Goal: Task Accomplishment & Management: Complete application form

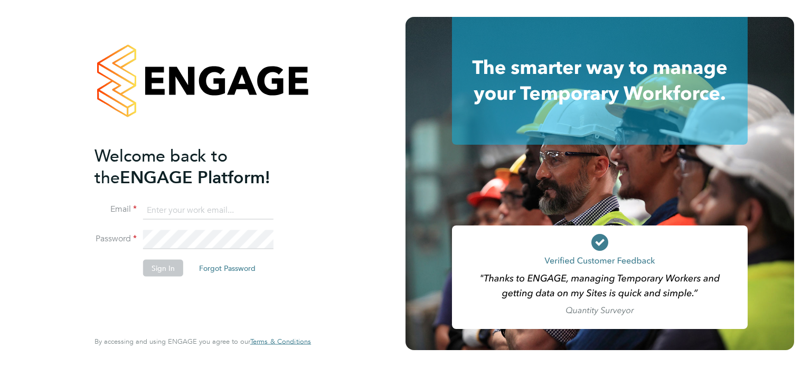
click at [172, 211] on input at bounding box center [208, 210] width 130 height 19
type input "[EMAIL_ADDRESS][DOMAIN_NAME]"
click at [173, 257] on li "Password" at bounding box center [197, 245] width 206 height 30
click at [171, 266] on button "Sign In" at bounding box center [163, 267] width 40 height 17
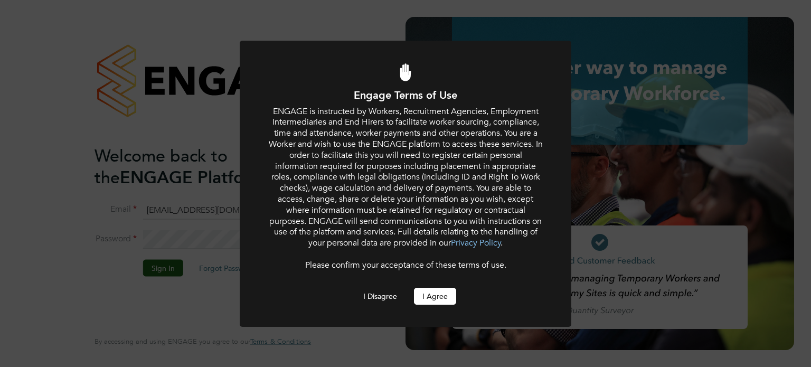
click at [441, 295] on button "I Agree" at bounding box center [435, 296] width 42 height 17
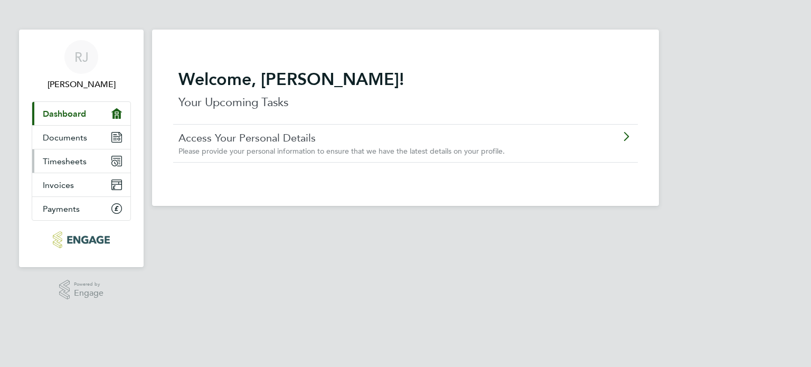
click at [103, 156] on link "Timesheets" at bounding box center [81, 160] width 98 height 23
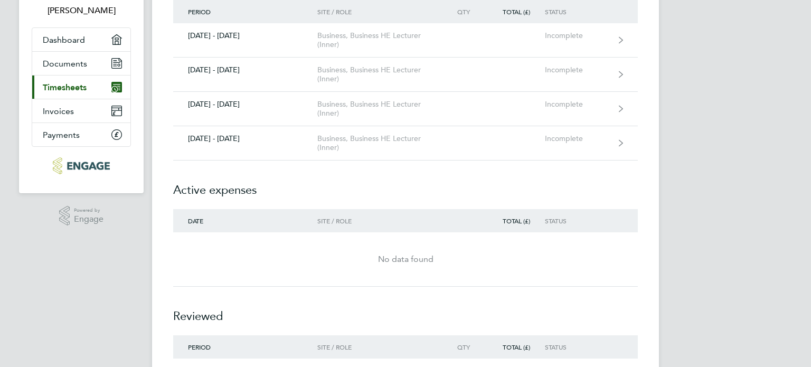
scroll to position [70, 0]
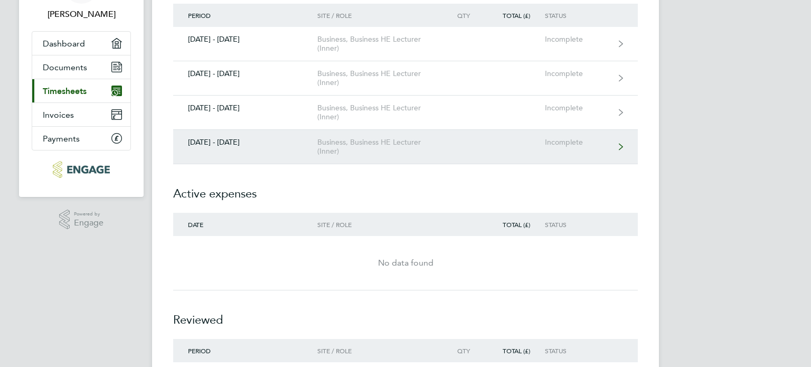
click at [347, 149] on div "Business, Business HE Lecturer (Inner)" at bounding box center [377, 147] width 121 height 18
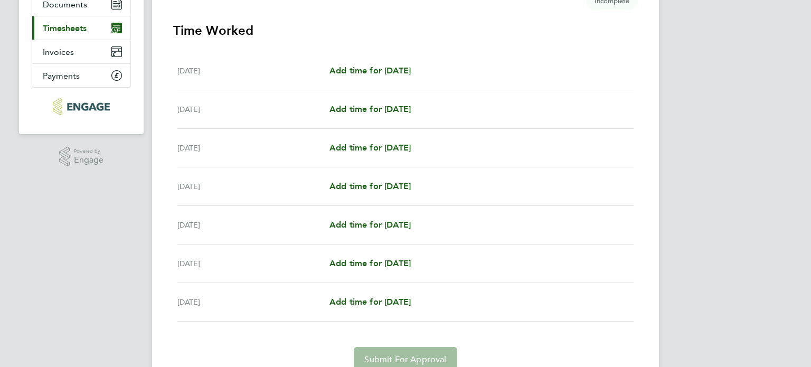
scroll to position [134, 0]
click at [366, 108] on span "Add time for [DATE]" at bounding box center [369, 108] width 81 height 10
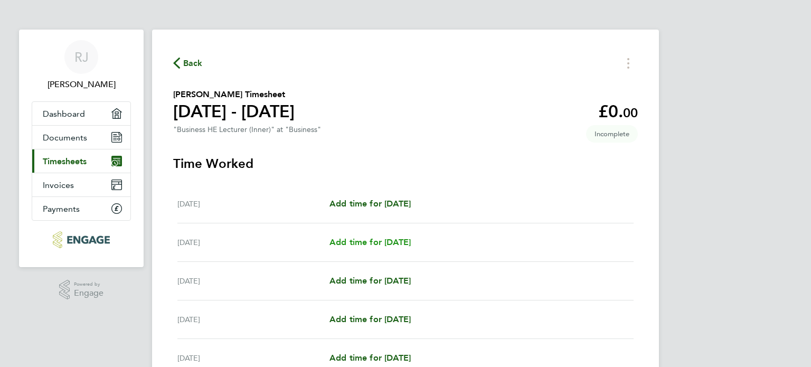
select select "60"
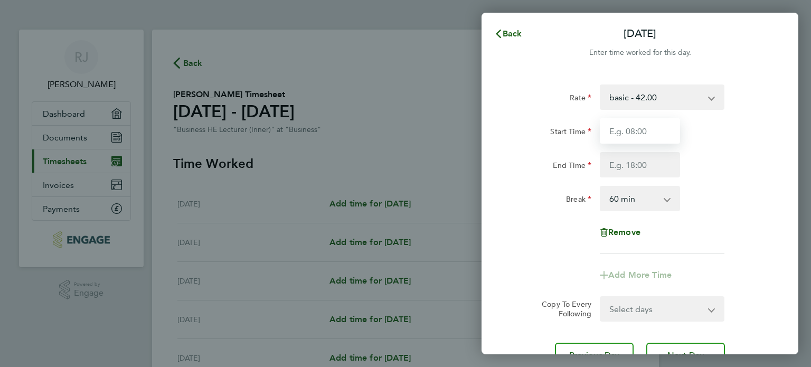
click at [634, 132] on input "Start Time" at bounding box center [640, 130] width 80 height 25
type input "18:00"
click at [632, 163] on input "End Time" at bounding box center [640, 164] width 80 height 25
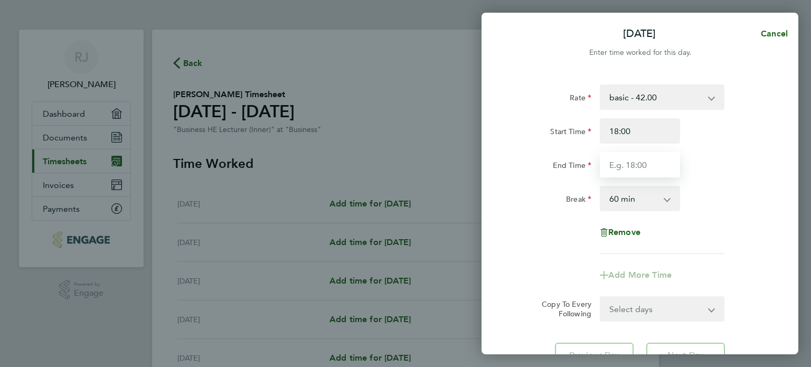
type input "21:00"
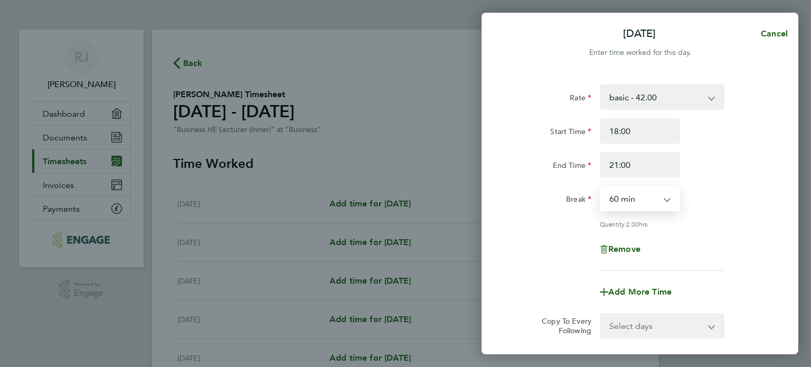
click at [633, 196] on select "0 min 15 min 30 min 45 min 60 min 75 min 90 min" at bounding box center [633, 198] width 65 height 23
select select "0"
click at [601, 187] on select "0 min 15 min 30 min 45 min 60 min 75 min 90 min" at bounding box center [633, 198] width 65 height 23
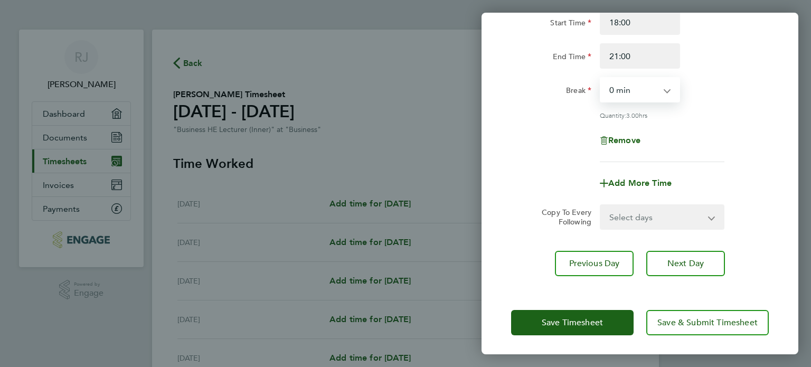
scroll to position [109, 0]
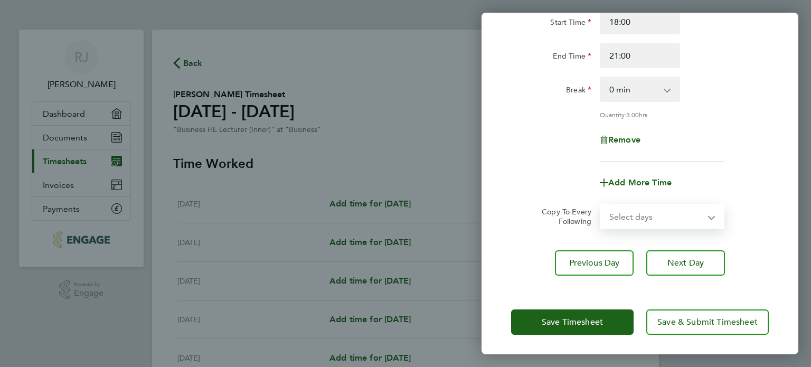
click at [629, 220] on select "Select days Day Weekday (Mon-Fri) Weekend (Sat-Sun) [DATE] [DATE] [DATE] [DATE]…" at bounding box center [656, 216] width 111 height 23
click at [596, 186] on div "Add More Time" at bounding box center [640, 182] width 89 height 25
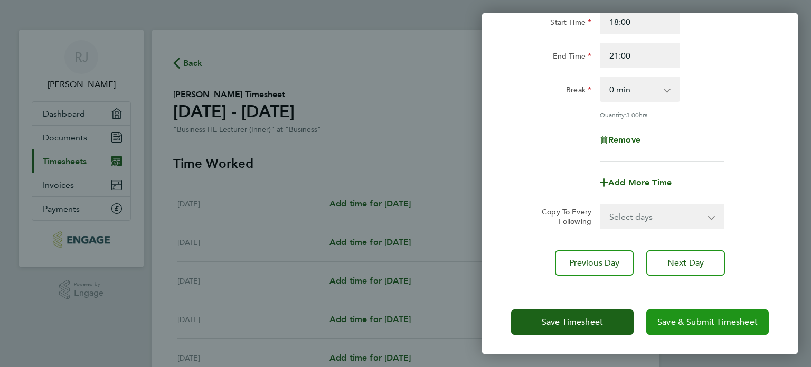
click at [683, 313] on button "Save & Submit Timesheet" at bounding box center [707, 321] width 122 height 25
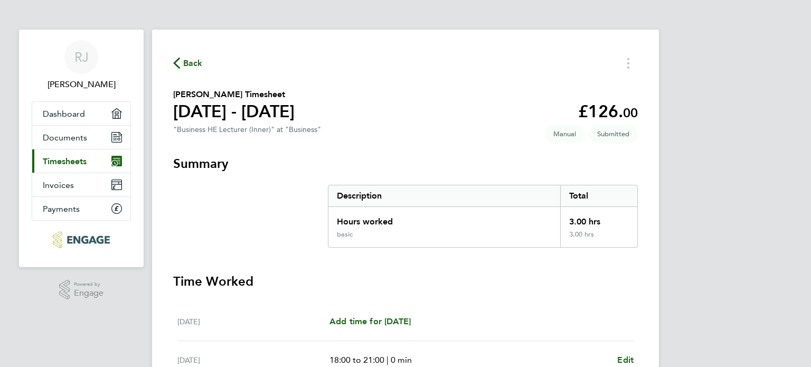
click at [179, 62] on icon "button" at bounding box center [176, 63] width 7 height 11
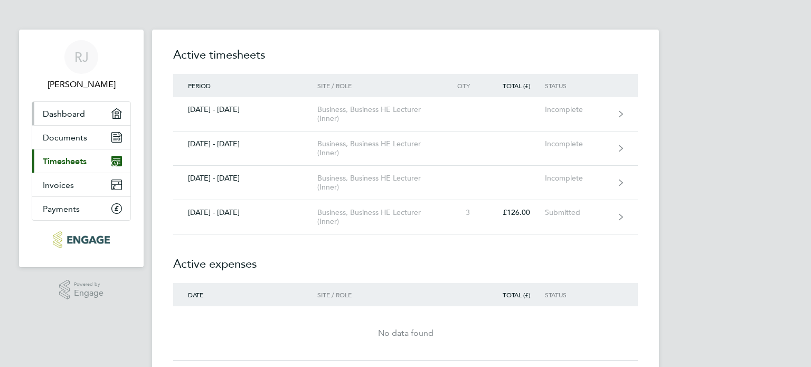
click at [52, 112] on span "Dashboard" at bounding box center [64, 114] width 42 height 10
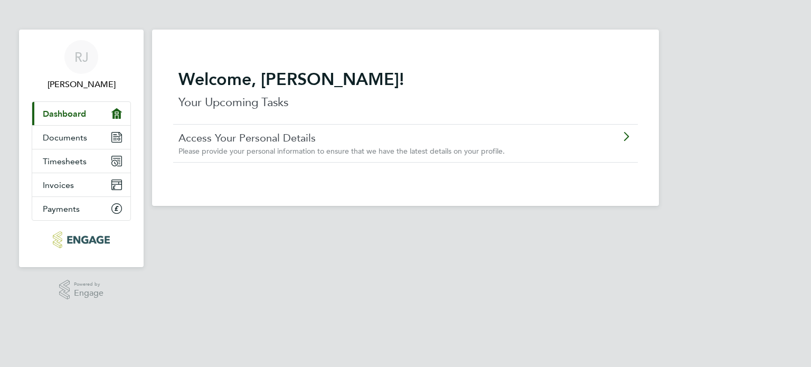
click at [224, 99] on p "Your Upcoming Tasks" at bounding box center [405, 102] width 454 height 17
click at [68, 133] on span "Documents" at bounding box center [65, 138] width 44 height 10
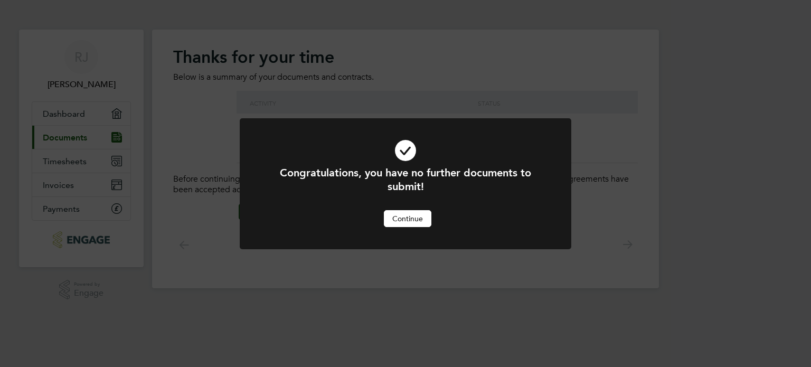
click at [417, 220] on button "Continue" at bounding box center [408, 218] width 48 height 17
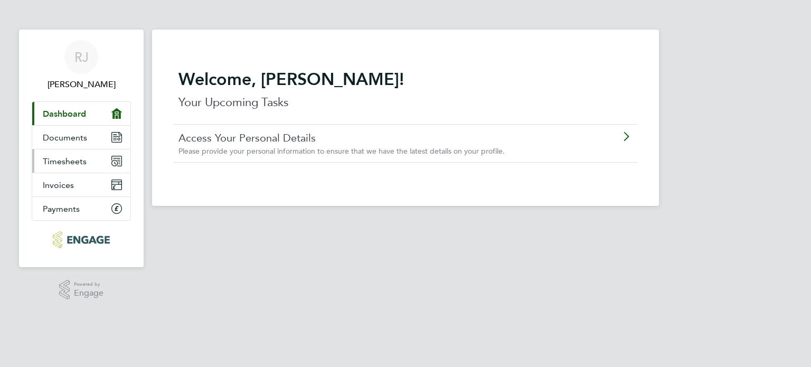
click at [108, 166] on link "Timesheets" at bounding box center [81, 160] width 98 height 23
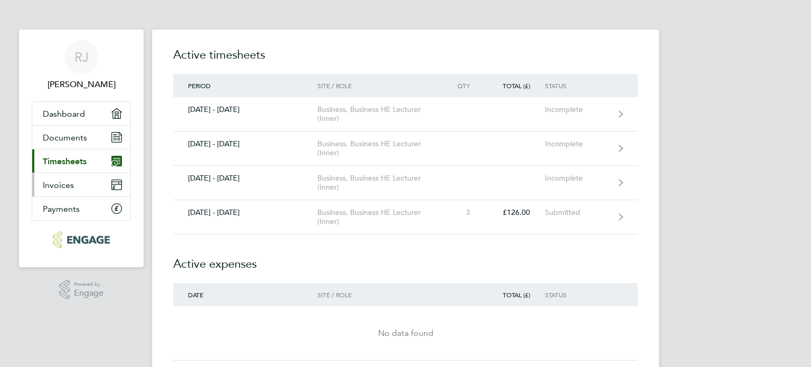
click at [105, 180] on link "Invoices" at bounding box center [81, 184] width 98 height 23
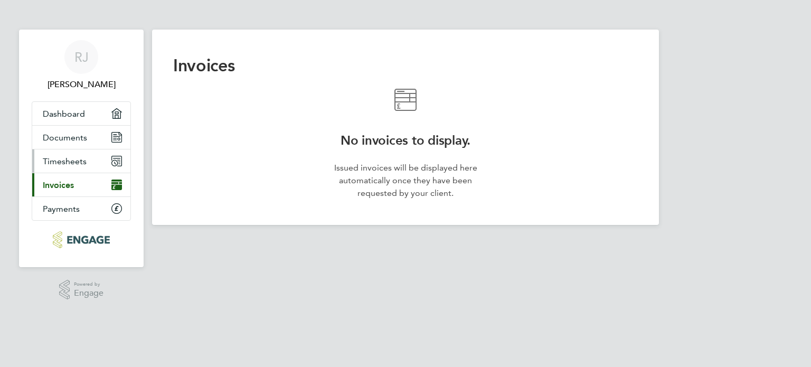
click at [103, 166] on link "Timesheets" at bounding box center [81, 160] width 98 height 23
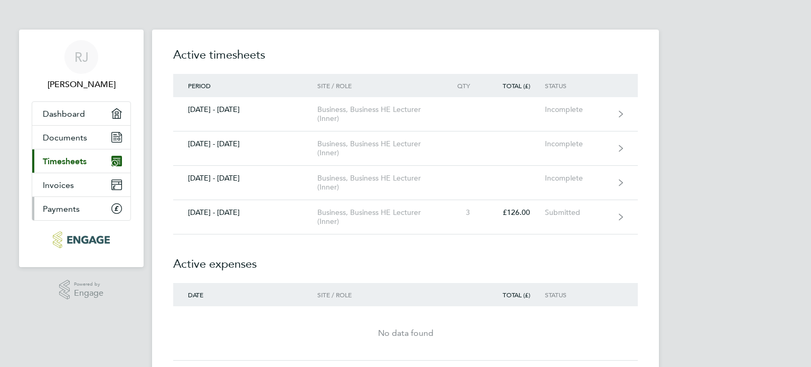
click at [100, 204] on link "Payments" at bounding box center [81, 208] width 98 height 23
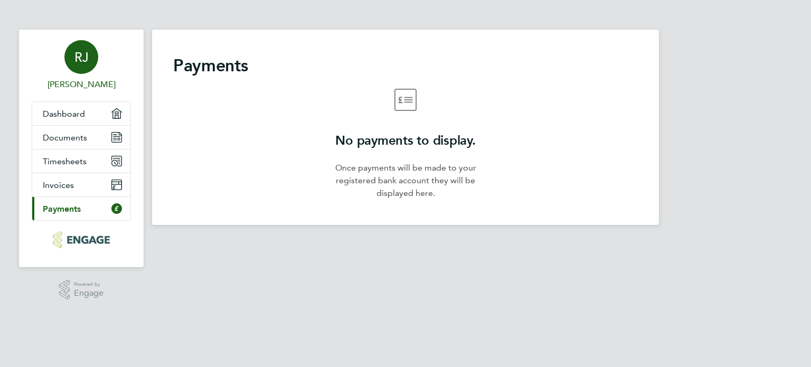
click at [90, 52] on div "RJ" at bounding box center [81, 57] width 34 height 34
